Goal: Task Accomplishment & Management: Use online tool/utility

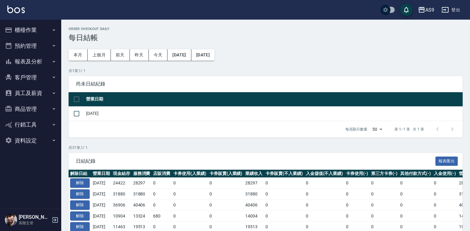
scroll to position [31, 0]
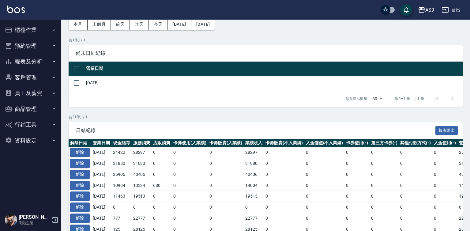
click at [38, 32] on button "櫃檯作業" at bounding box center [30, 30] width 56 height 16
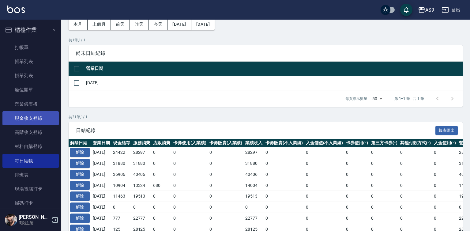
click at [36, 121] on link "現金收支登錄" at bounding box center [30, 118] width 56 height 14
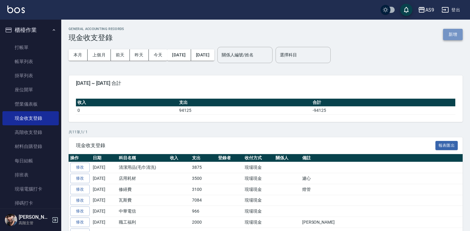
click at [452, 33] on button "新增" at bounding box center [453, 34] width 20 height 11
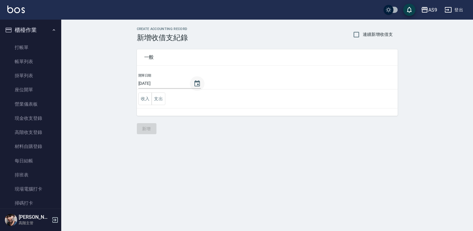
click at [194, 84] on icon "Choose date, selected date is 2025-10-12" at bounding box center [197, 83] width 6 height 6
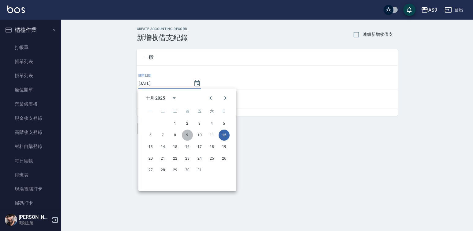
click at [190, 136] on button "9" at bounding box center [187, 134] width 11 height 11
type input "[DATE]"
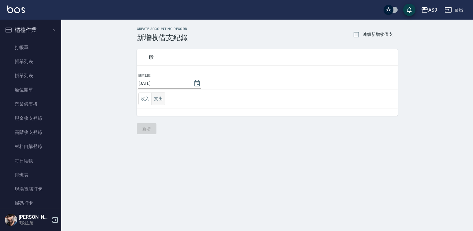
click at [161, 101] on button "支出" at bounding box center [158, 98] width 14 height 13
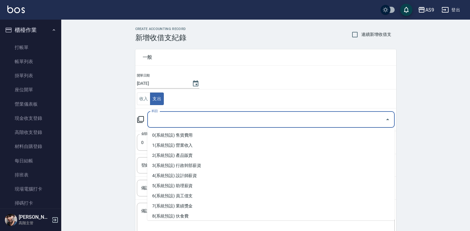
click at [168, 121] on input "科目" at bounding box center [266, 119] width 233 height 11
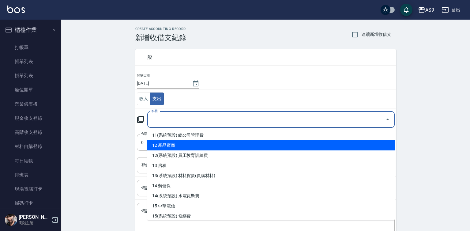
scroll to position [122, 0]
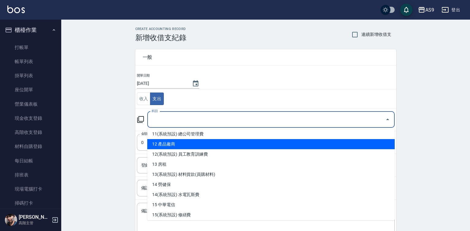
click at [193, 175] on li "13(系統預設) 材料貨款(員購材料)" at bounding box center [270, 174] width 247 height 10
type input "13(系統預設) 材料貨款(員購材料)"
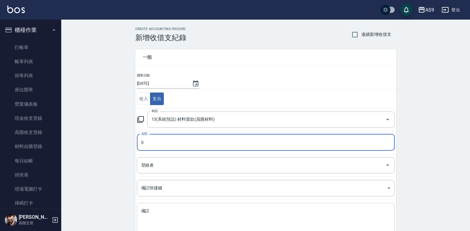
click at [158, 215] on textarea "備註" at bounding box center [265, 218] width 249 height 21
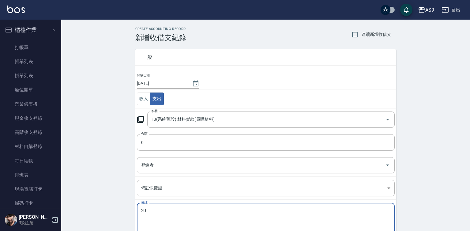
type textarea "2"
click at [153, 212] on textarea "店用洗順護" at bounding box center [265, 218] width 249 height 21
type textarea "店用洗+順護"
click at [150, 139] on input "0" at bounding box center [266, 142] width 258 height 17
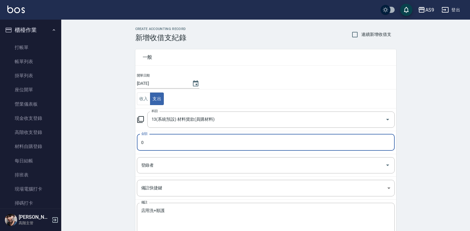
click at [150, 139] on input "0" at bounding box center [266, 142] width 258 height 17
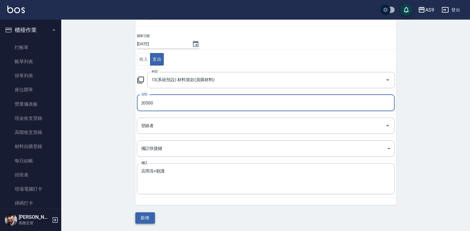
type input "20500"
click at [151, 215] on button "新增" at bounding box center [145, 217] width 20 height 11
